Goal: Task Accomplishment & Management: Manage account settings

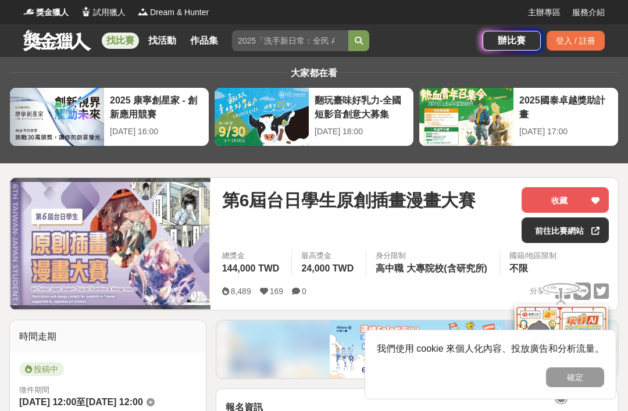
click at [41, 15] on span "獎金獵人" at bounding box center [52, 12] width 33 height 12
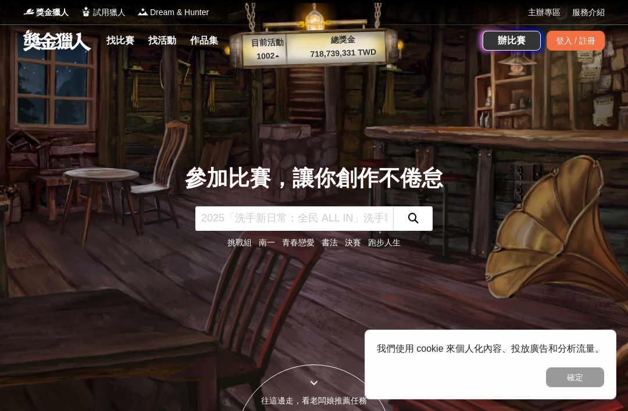
click at [118, 48] on link "找比賽" at bounding box center [120, 41] width 37 height 16
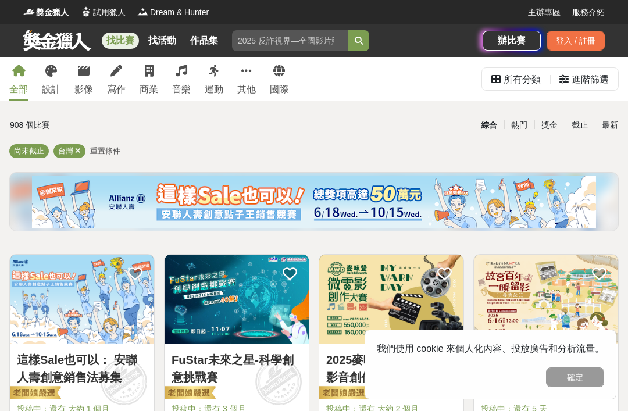
click at [586, 42] on div "登入 / 註冊" at bounding box center [576, 41] width 58 height 20
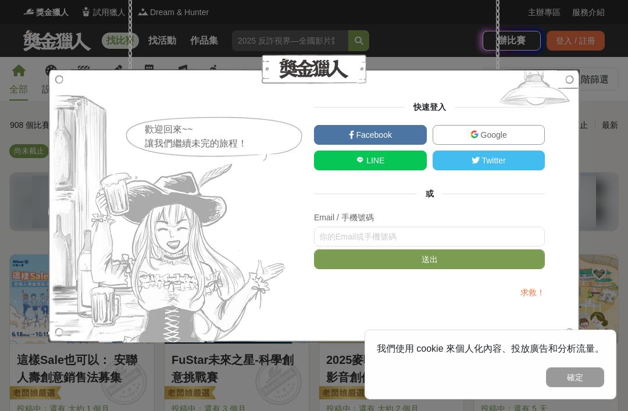
click at [537, 134] on link "Google" at bounding box center [489, 135] width 113 height 20
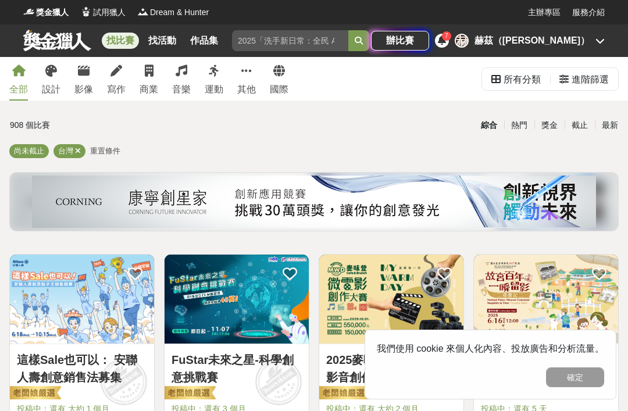
click at [575, 35] on div "赫茲（[PERSON_NAME]）" at bounding box center [532, 41] width 115 height 14
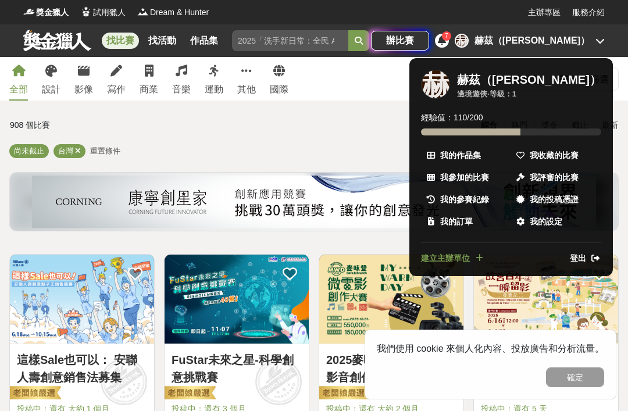
click at [549, 143] on ul "赫 赫茲（赫茲） 邊境遊俠 · 等級： 1 經驗值： 110 / 200 我的作品集 我收藏的比賽 我參加的比賽 我評審的比賽 我的參賽紀錄 我的投稿憑證 我…" at bounding box center [512, 167] width 204 height 218
click at [548, 157] on span "我收藏的比賽" at bounding box center [554, 156] width 49 height 12
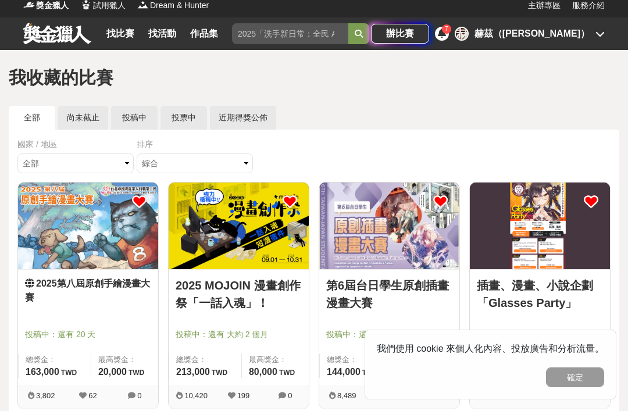
scroll to position [6, 0]
click at [195, 311] on link "2025 MOJOIN 漫畫創作祭「一話入魂」！" at bounding box center [239, 295] width 126 height 35
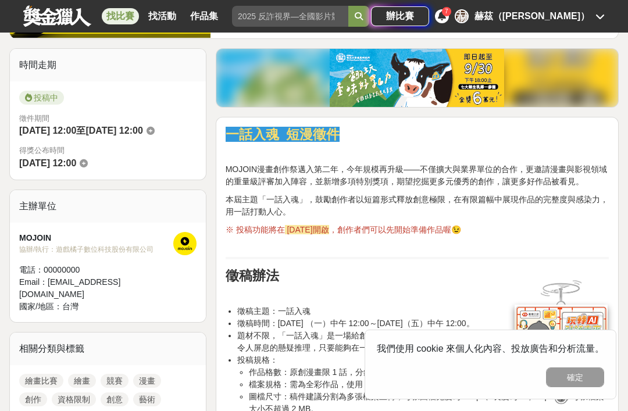
scroll to position [272, 0]
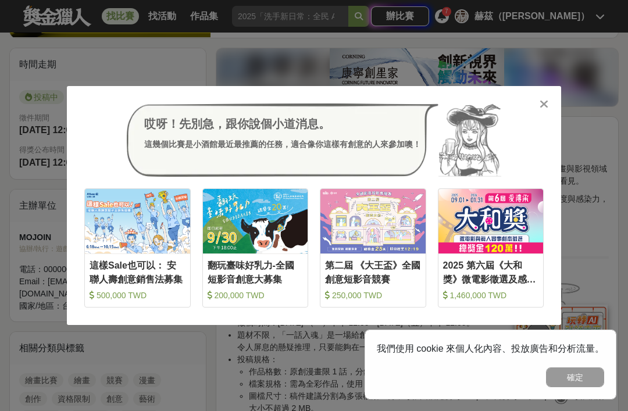
click at [548, 110] on icon at bounding box center [544, 104] width 9 height 12
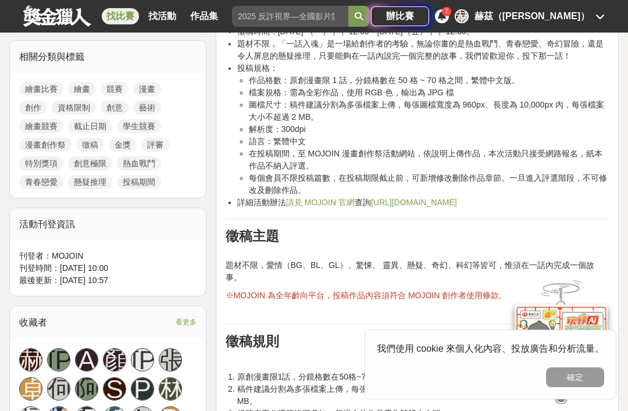
scroll to position [585, 0]
